Goal: Transaction & Acquisition: Purchase product/service

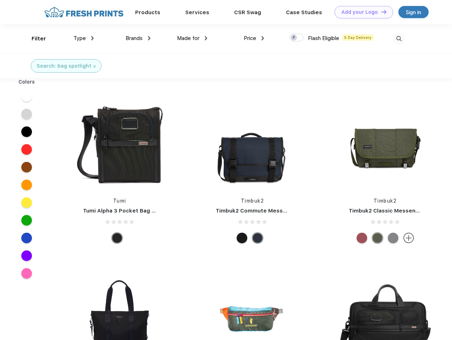
scroll to position [0, 0]
click at [361, 12] on link "Add your Logo Design Tool" at bounding box center [363, 12] width 59 height 12
click at [0, 0] on div "Design Tool" at bounding box center [0, 0] width 0 height 0
click at [380, 12] on link "Add your Logo Design Tool" at bounding box center [363, 12] width 59 height 12
click at [34, 39] on div "Filter" at bounding box center [39, 39] width 15 height 8
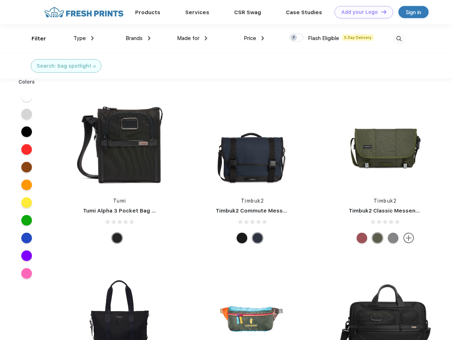
click at [84, 38] on span "Type" at bounding box center [79, 38] width 12 height 6
click at [138, 38] on span "Brands" at bounding box center [134, 38] width 17 height 6
click at [192, 38] on span "Made for" at bounding box center [188, 38] width 22 height 6
click at [254, 38] on span "Price" at bounding box center [250, 38] width 12 height 6
click at [296, 38] on div at bounding box center [296, 38] width 14 height 8
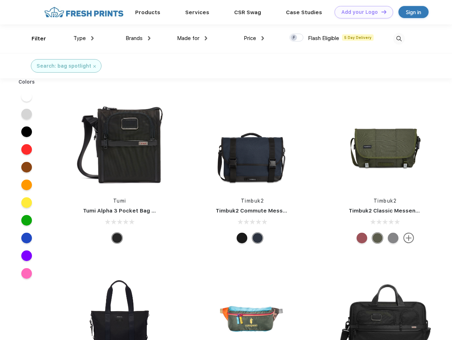
click at [294, 38] on input "checkbox" at bounding box center [291, 35] width 5 height 5
click at [399, 39] on img at bounding box center [399, 39] width 12 height 12
